Goal: Information Seeking & Learning: Compare options

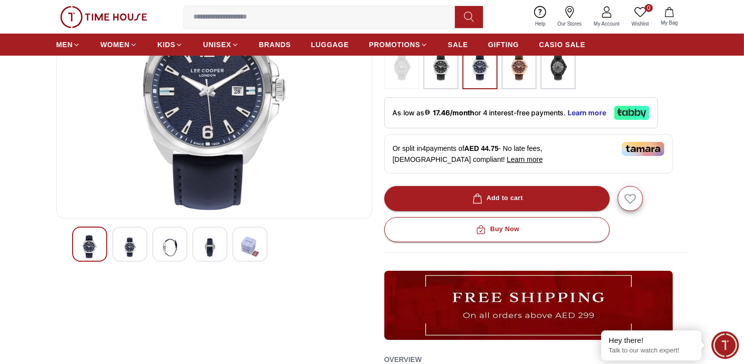
scroll to position [150, 0]
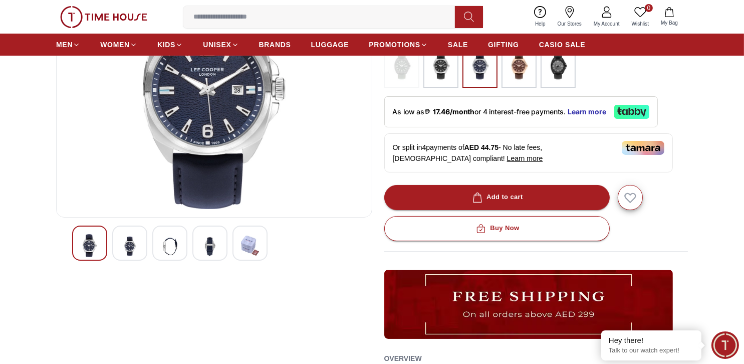
click at [136, 247] on img at bounding box center [130, 246] width 18 height 25
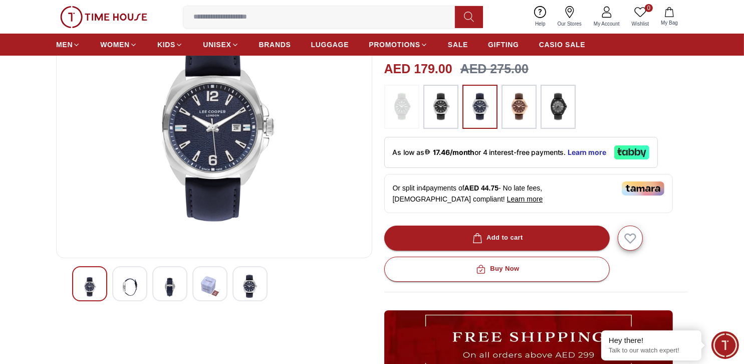
scroll to position [50, 0]
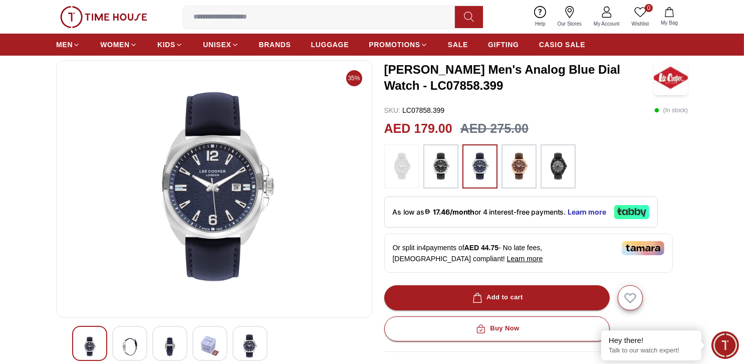
click at [96, 343] on img at bounding box center [90, 346] width 18 height 25
click at [132, 338] on img at bounding box center [130, 346] width 18 height 25
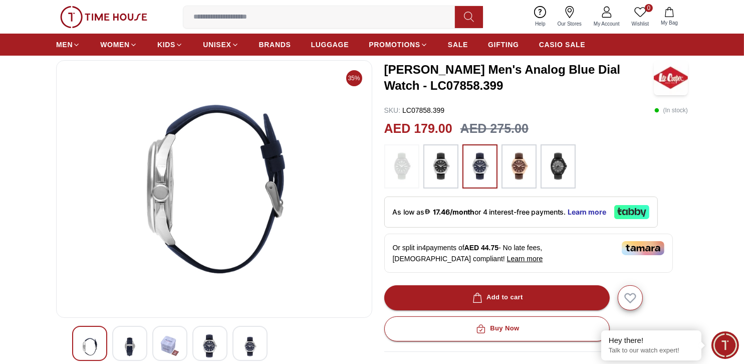
click at [171, 339] on img at bounding box center [170, 345] width 18 height 23
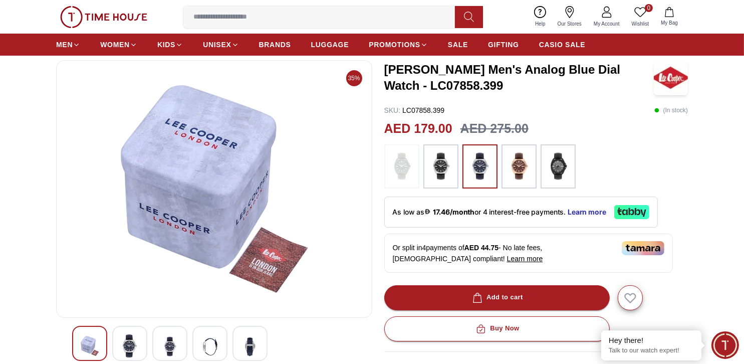
click at [202, 339] on img at bounding box center [210, 346] width 18 height 25
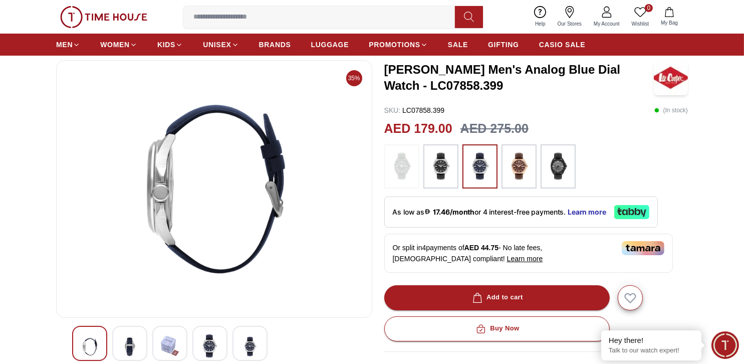
click at [245, 343] on img at bounding box center [250, 346] width 18 height 25
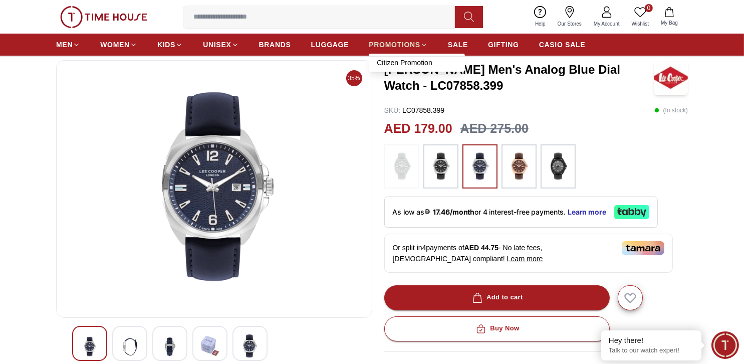
click at [404, 46] on span "PROMOTIONS" at bounding box center [395, 45] width 52 height 10
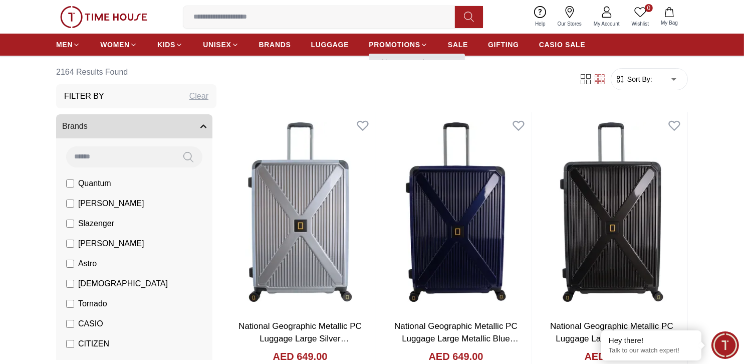
click at [386, 58] on link "Citizen Promotion" at bounding box center [417, 63] width 80 height 10
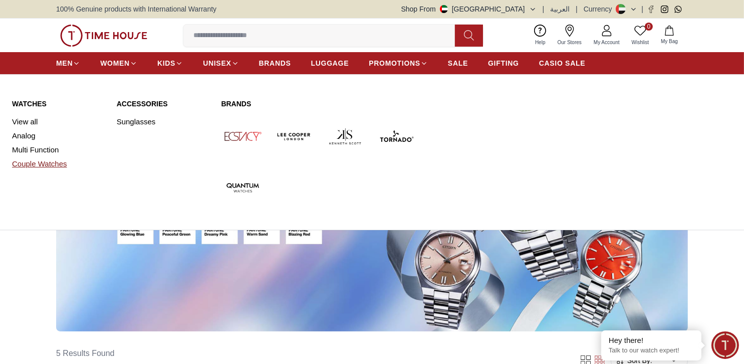
click at [39, 163] on link "Couple Watches" at bounding box center [58, 164] width 93 height 14
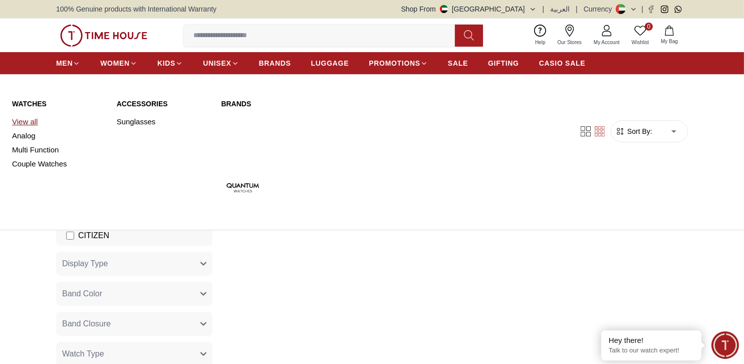
click at [34, 123] on link "View all" at bounding box center [58, 122] width 93 height 14
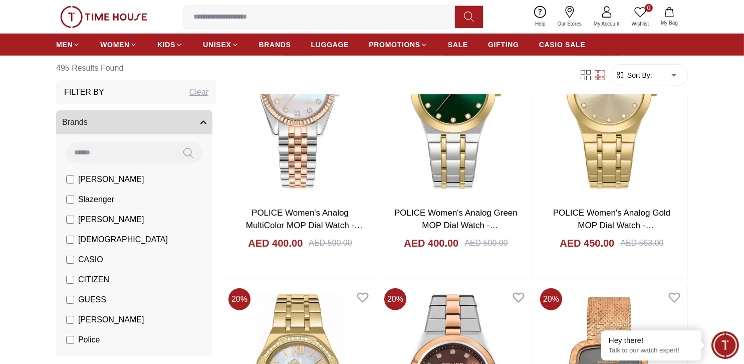
scroll to position [852, 0]
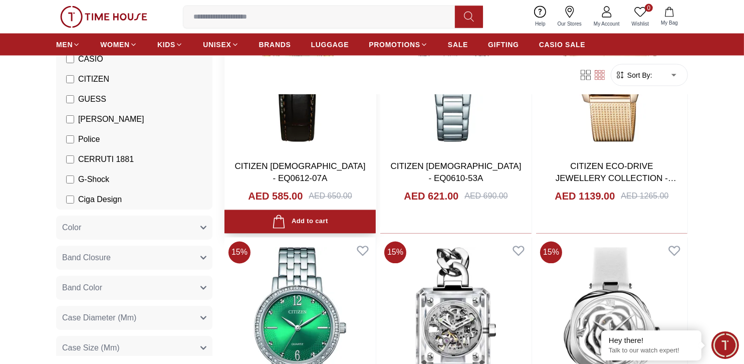
scroll to position [2505, 0]
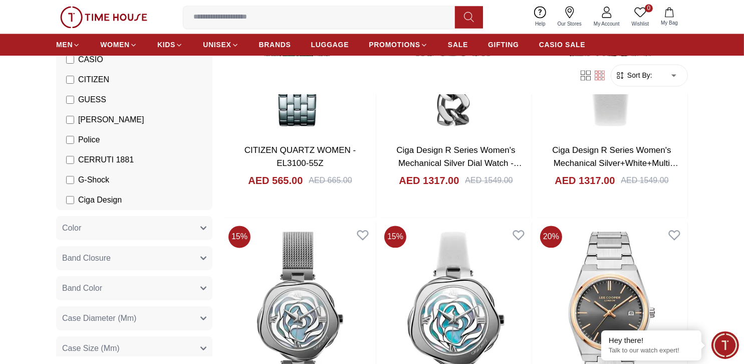
click at [95, 291] on span "Band Color" at bounding box center [82, 288] width 40 height 12
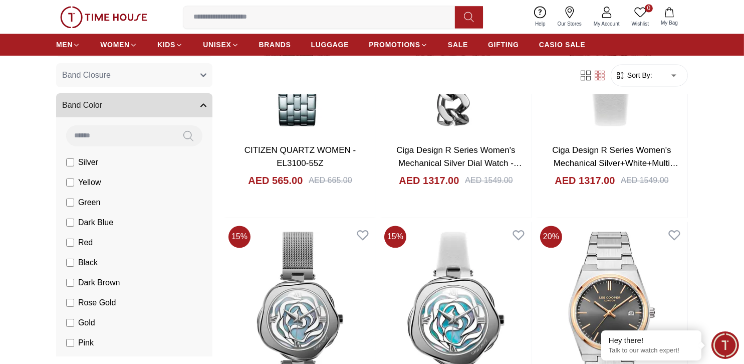
scroll to position [401, 0]
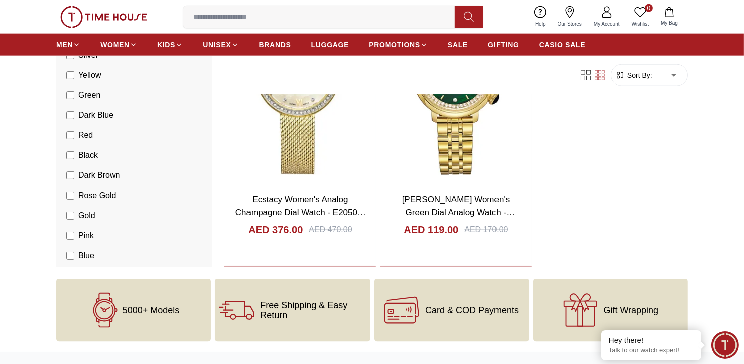
scroll to position [1603, 0]
